Goal: Task Accomplishment & Management: Use online tool/utility

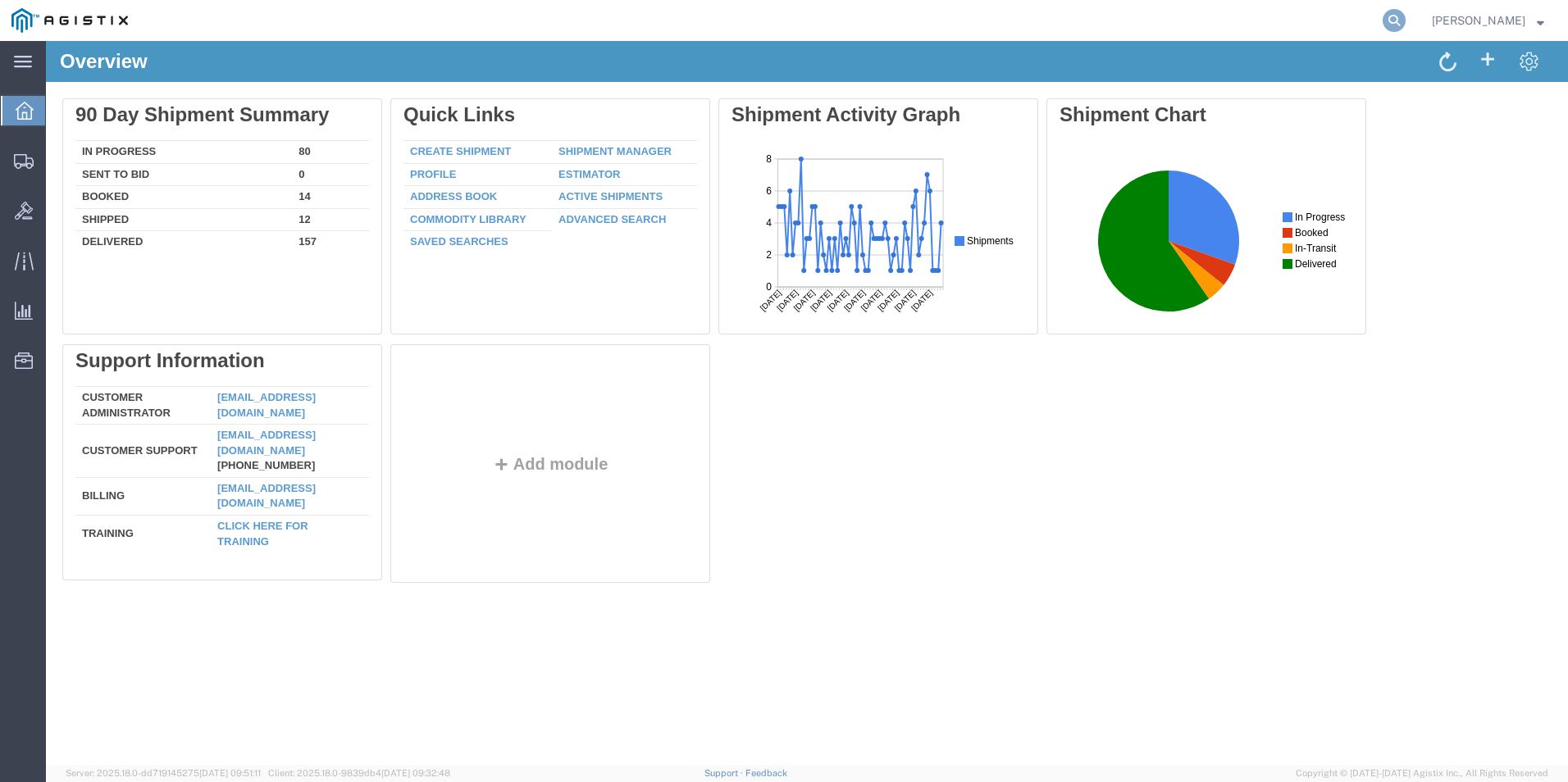
click at [1397, 14] on icon at bounding box center [1394, 20] width 23 height 23
type input "GDIT-71798"
click at [1390, 24] on icon at bounding box center [1394, 20] width 23 height 23
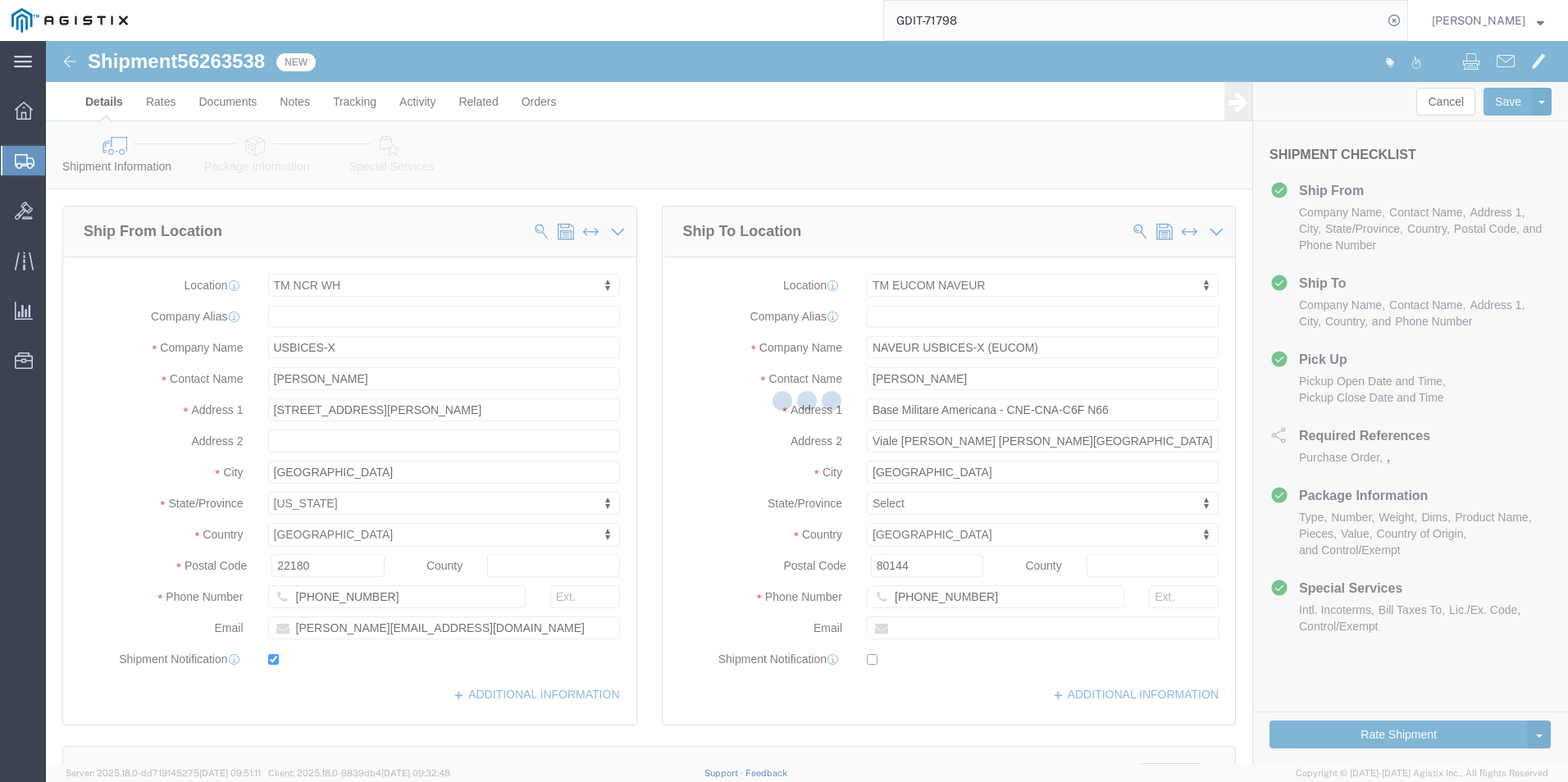
select select "69651"
select select "59114"
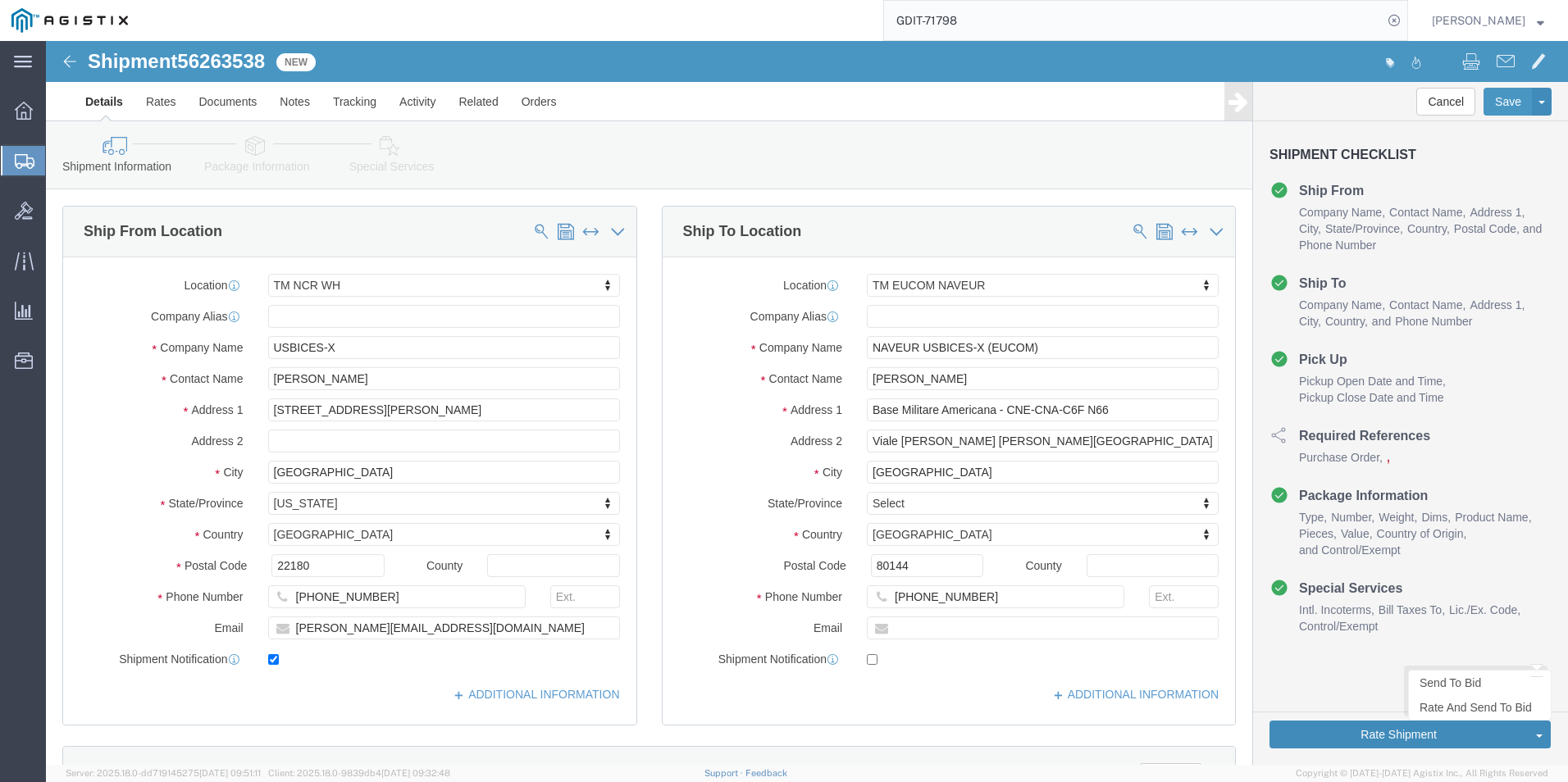
click button "Rate Shipment"
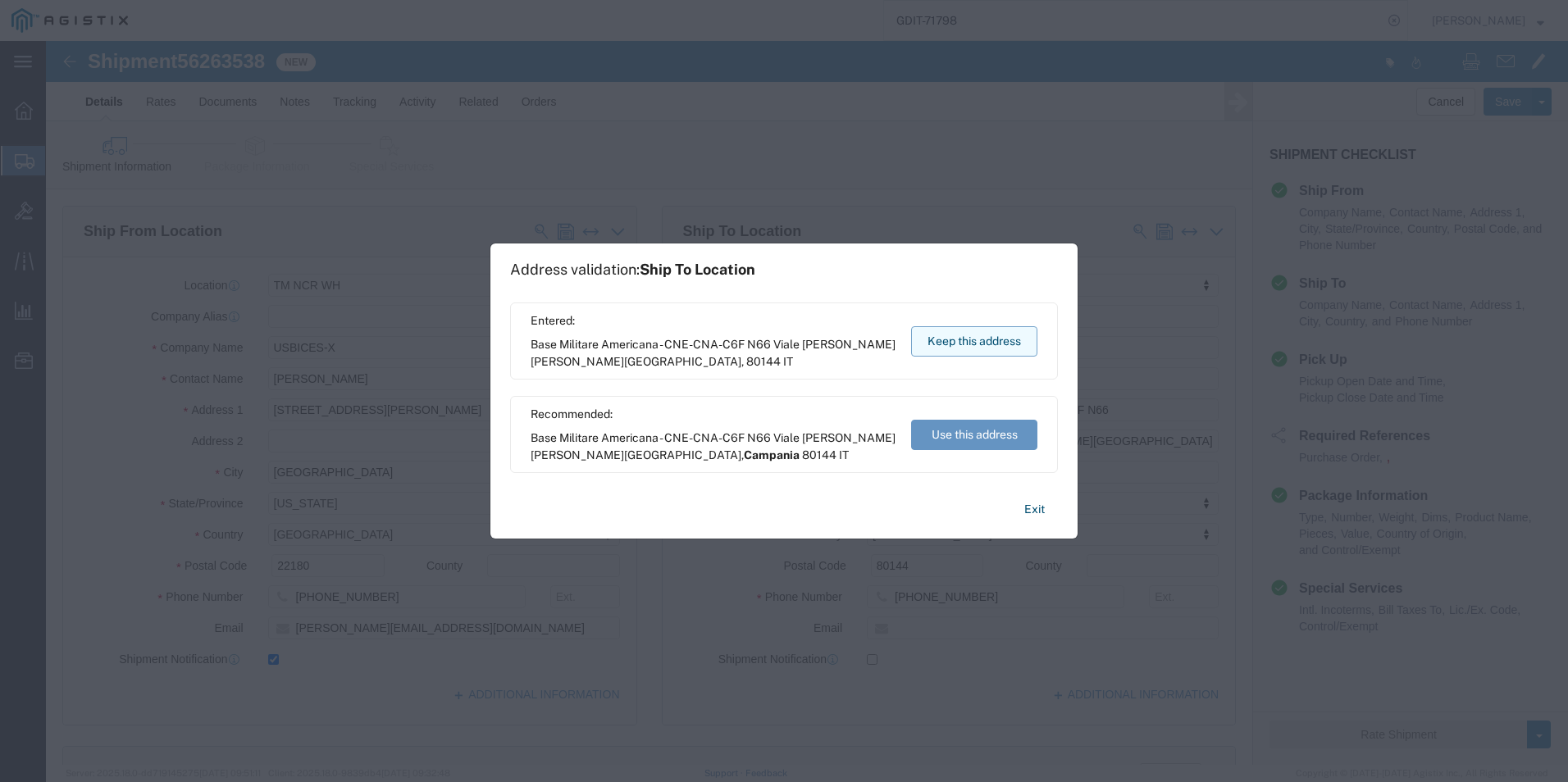
click at [959, 338] on button "Keep this address" at bounding box center [974, 341] width 126 height 30
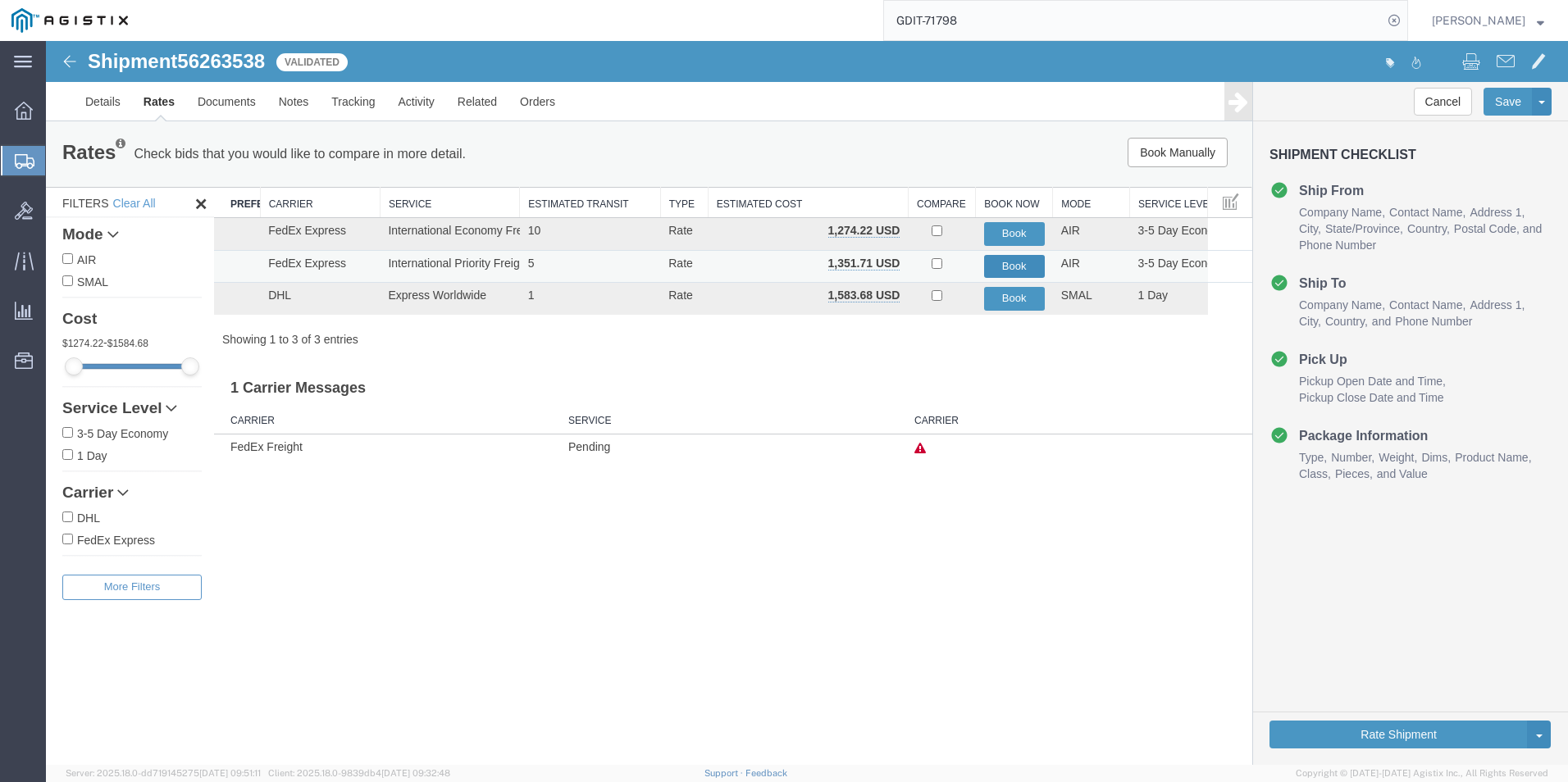
click at [1005, 270] on button "Book" at bounding box center [1015, 266] width 61 height 23
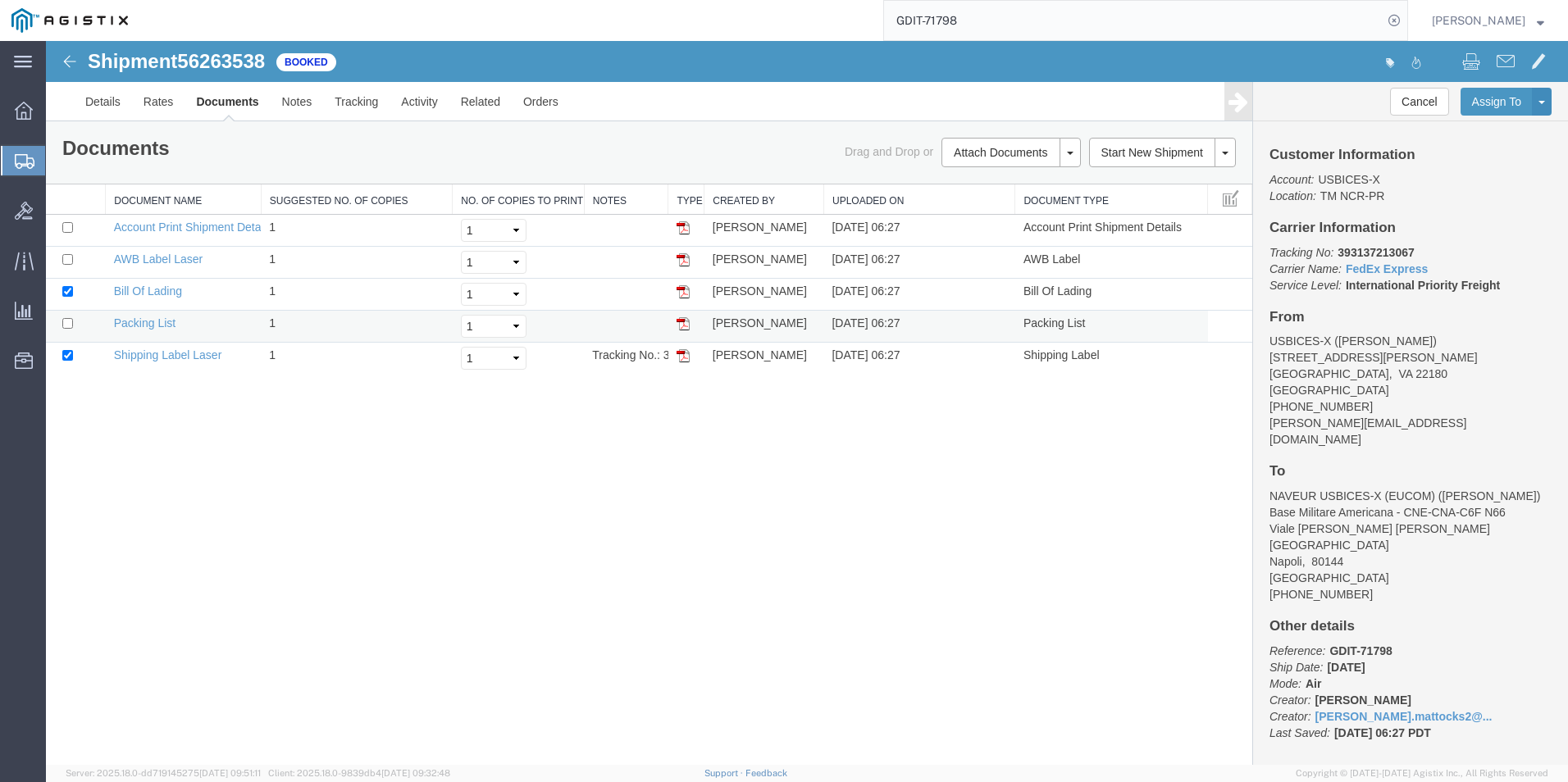
click at [74, 317] on td at bounding box center [76, 326] width 60 height 32
click at [70, 324] on input "checkbox" at bounding box center [68, 324] width 10 height 10
checkbox input "true"
click at [995, 204] on link "Email Documents" at bounding box center [1008, 204] width 143 height 24
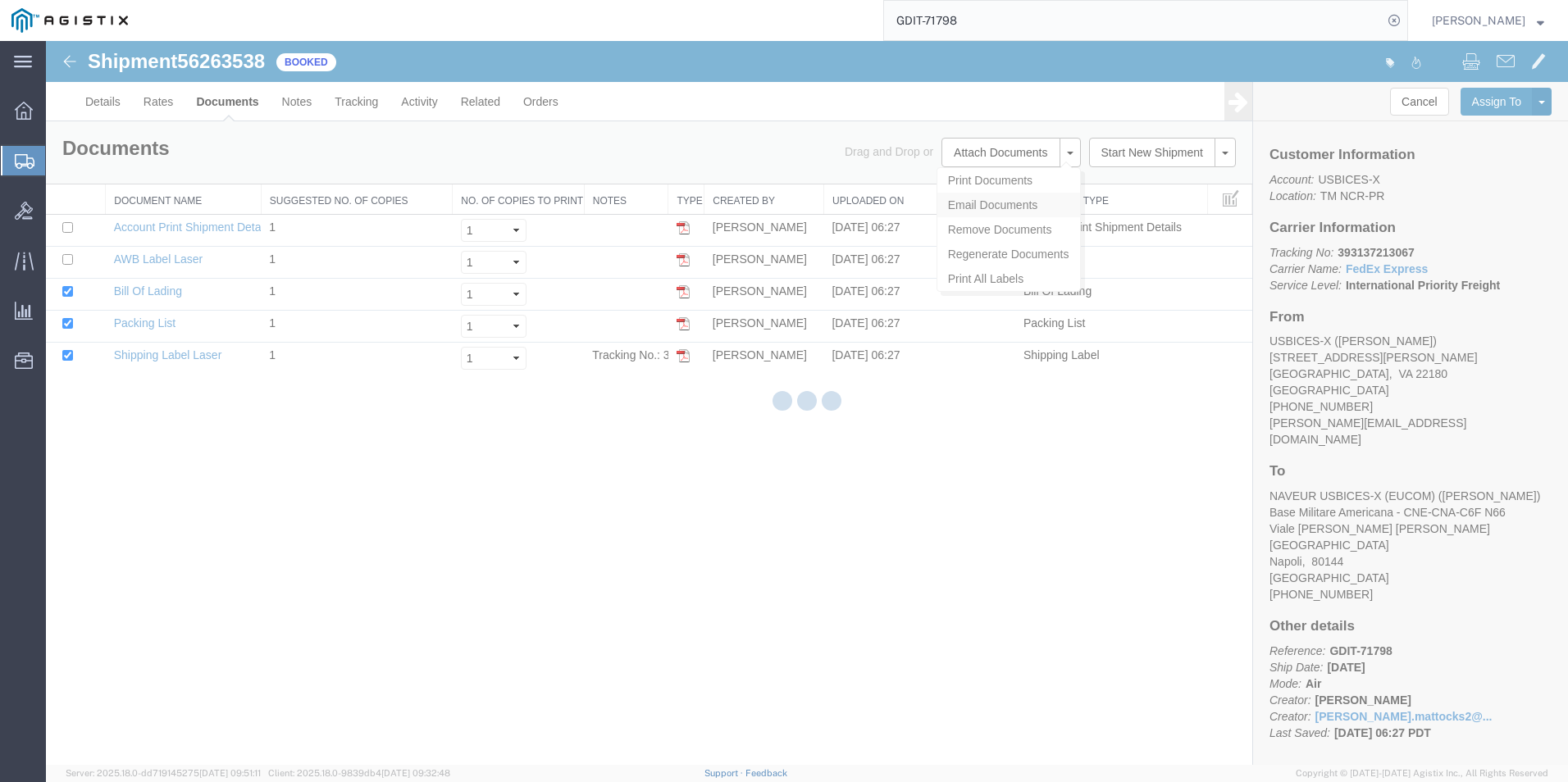
checkbox input "true"
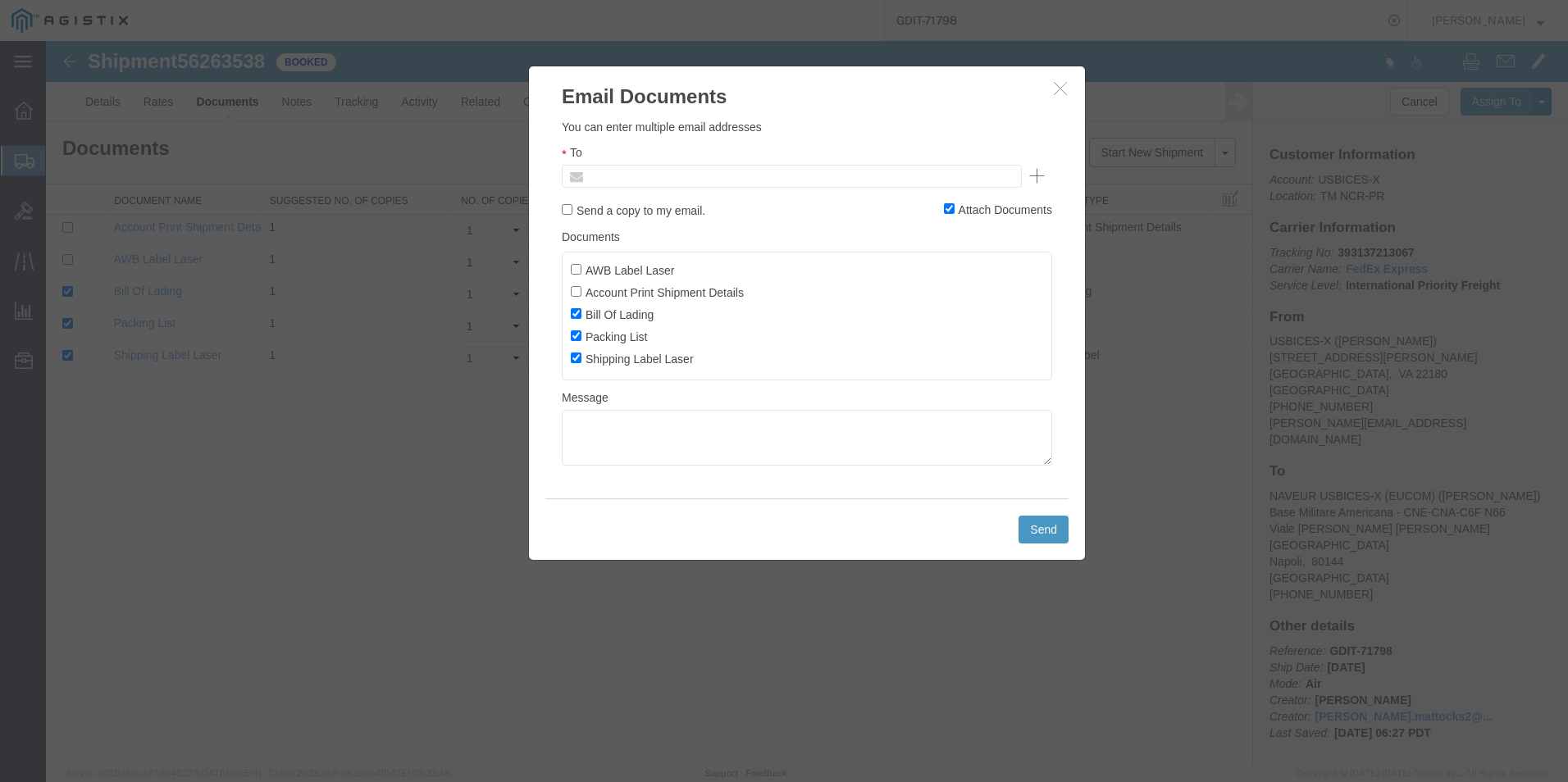
click at [613, 175] on input "text" at bounding box center [680, 176] width 192 height 22
type input "M"
type input "mitchell.mattocks2@gdit.com"
type input "Enter Email Address"
click at [632, 174] on ul "Enter Email Address" at bounding box center [792, 176] width 460 height 23
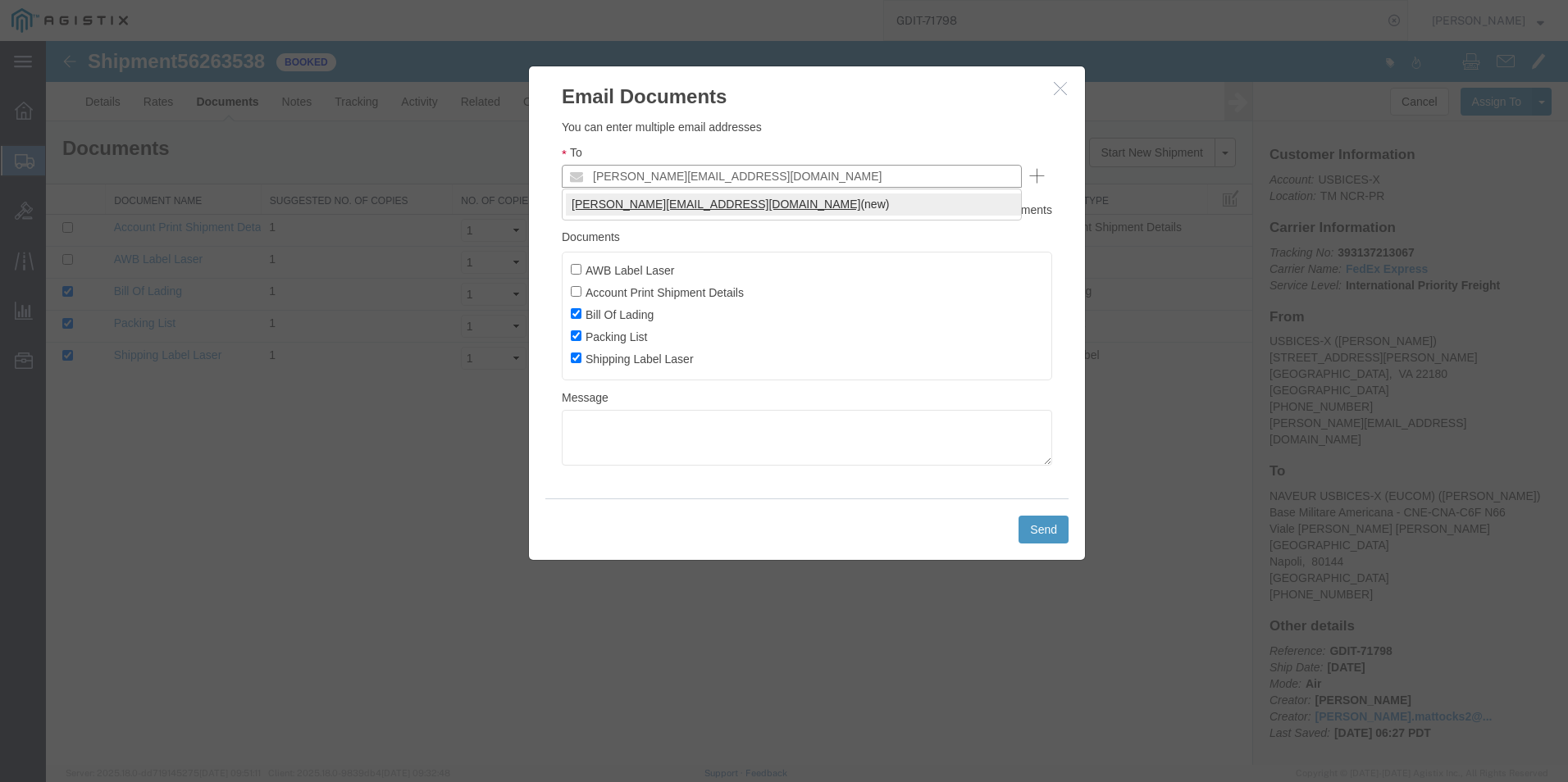
type input "mitchell.mattocks2@gdit.com"
click at [1039, 529] on button "Send" at bounding box center [1043, 530] width 50 height 28
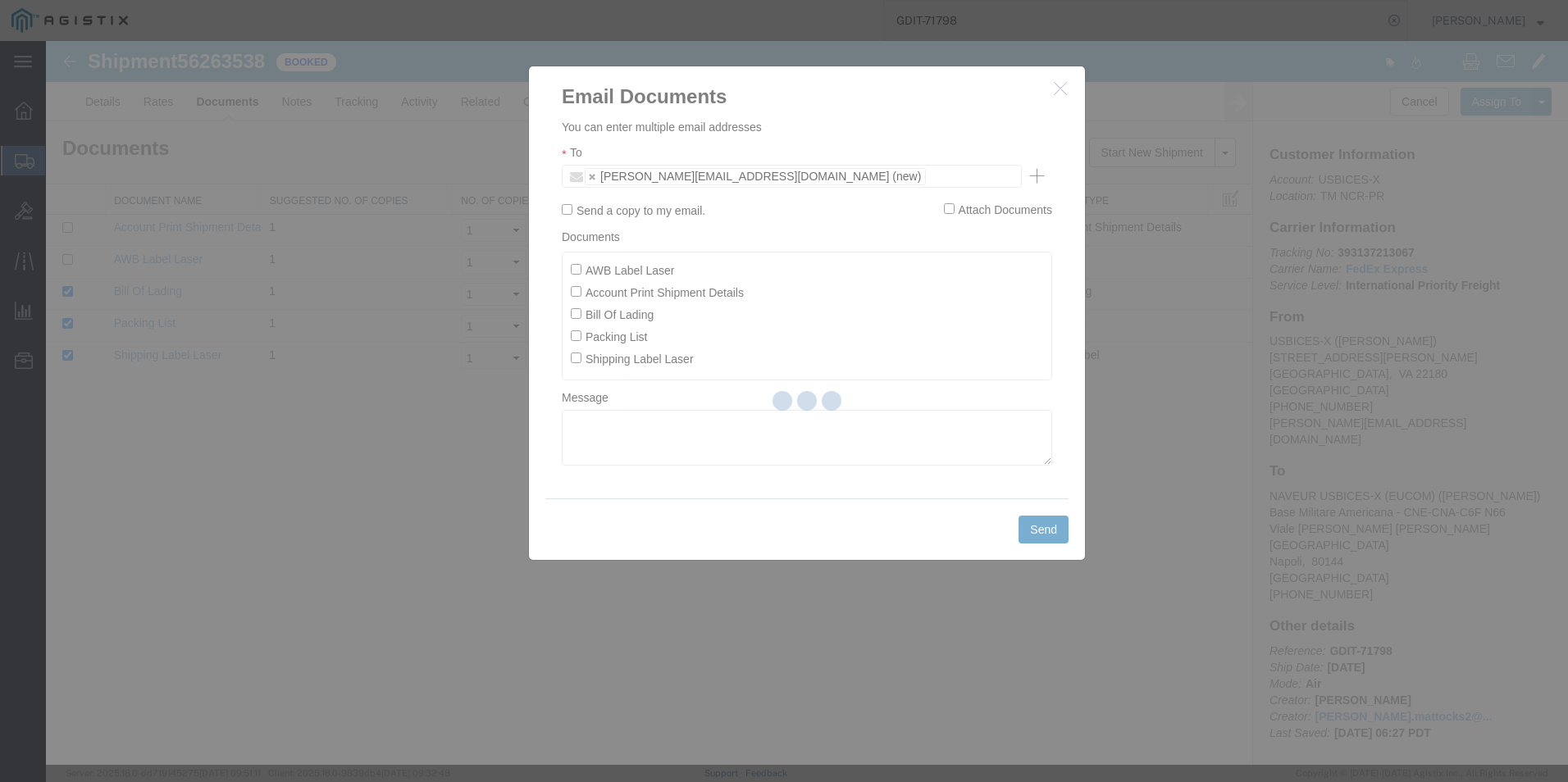
checkbox input "false"
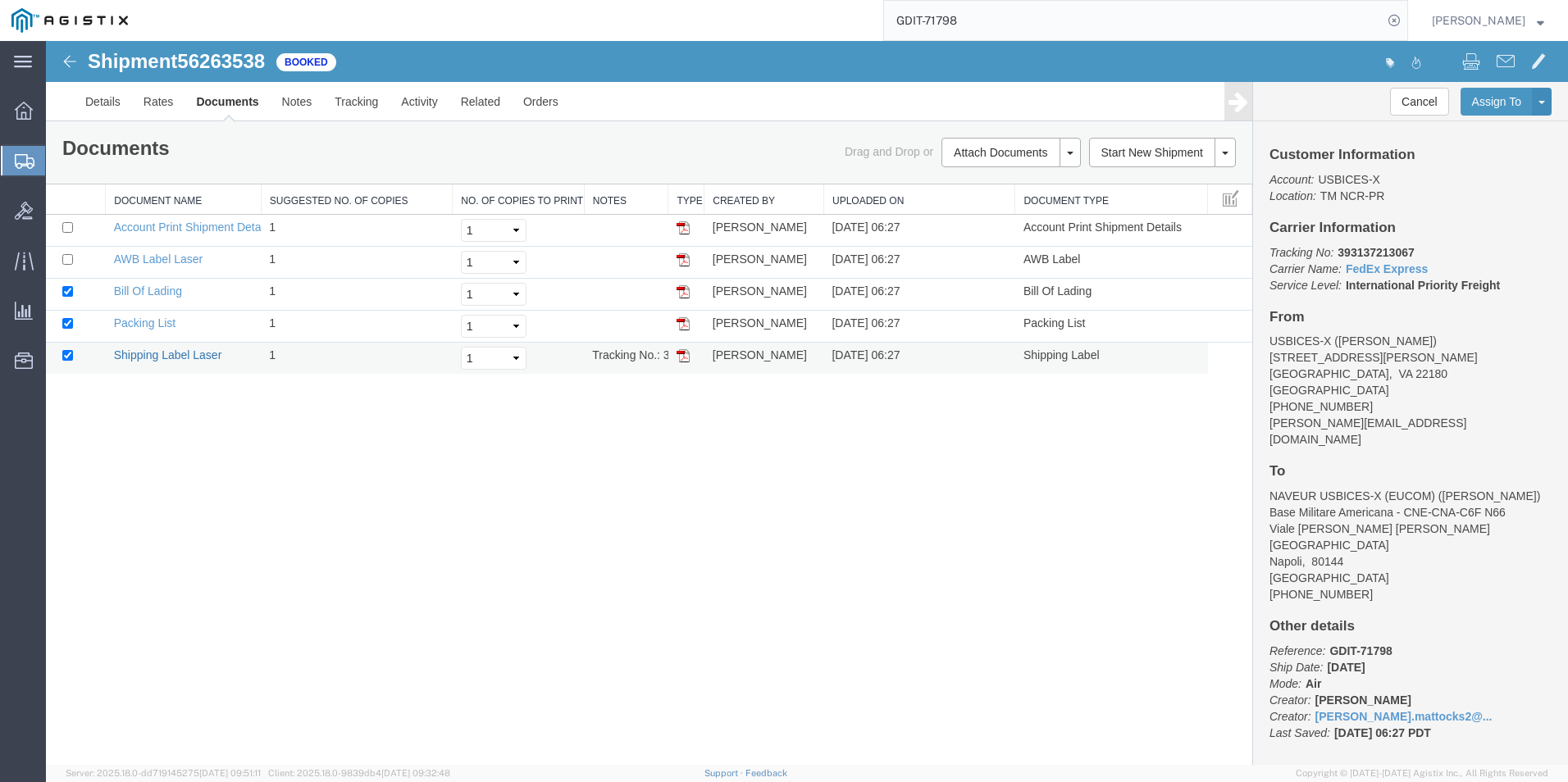
click at [164, 354] on link "Shipping Label Laser" at bounding box center [168, 355] width 108 height 13
click at [144, 325] on link "Packing List" at bounding box center [144, 323] width 62 height 13
click at [146, 294] on link "Bill Of Lading" at bounding box center [148, 291] width 68 height 13
